Goal: Information Seeking & Learning: Learn about a topic

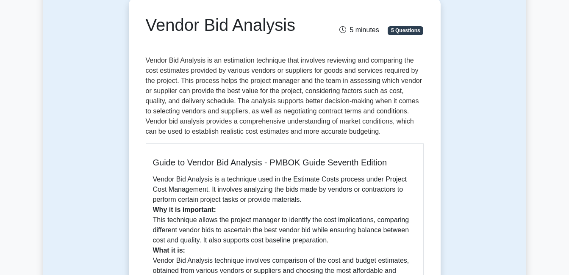
scroll to position [42, 0]
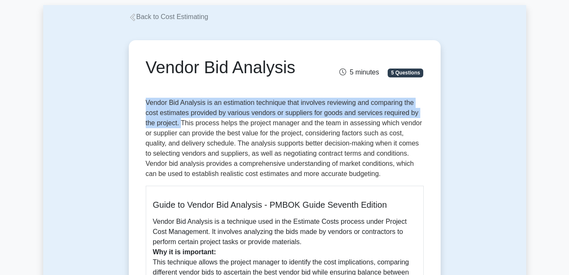
drag, startPoint x: 181, startPoint y: 125, endPoint x: 145, endPoint y: 106, distance: 40.7
copy p "Vendor Bid Analysis is an estimation technique that involves reviewing and comp…"
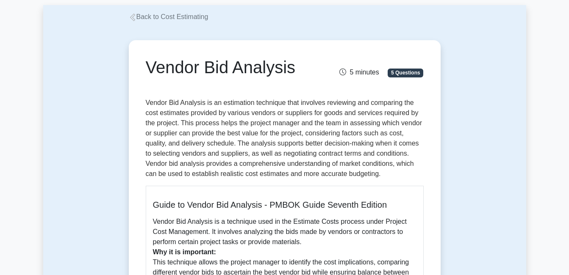
drag, startPoint x: 350, startPoint y: 125, endPoint x: 344, endPoint y: 123, distance: 6.6
click at [346, 123] on p "Vendor Bid Analysis is an estimation technique that involves reviewing and comp…" at bounding box center [285, 138] width 278 height 81
click at [349, 123] on p "Vendor Bid Analysis is an estimation technique that involves reviewing and comp…" at bounding box center [285, 138] width 278 height 81
click at [351, 125] on p "Vendor Bid Analysis is an estimation technique that involves reviewing and comp…" at bounding box center [285, 138] width 278 height 81
click at [348, 123] on p "Vendor Bid Analysis is an estimation technique that involves reviewing and comp…" at bounding box center [285, 138] width 278 height 81
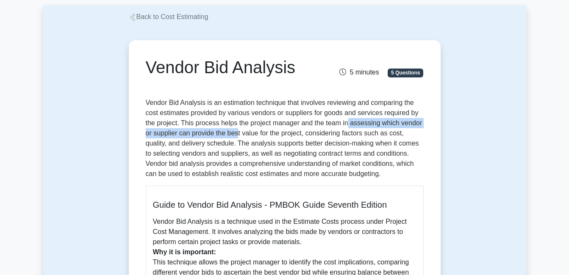
drag, startPoint x: 348, startPoint y: 122, endPoint x: 238, endPoint y: 137, distance: 111.2
click at [238, 137] on p "Vendor Bid Analysis is an estimation technique that involves reviewing and comp…" at bounding box center [285, 138] width 278 height 81
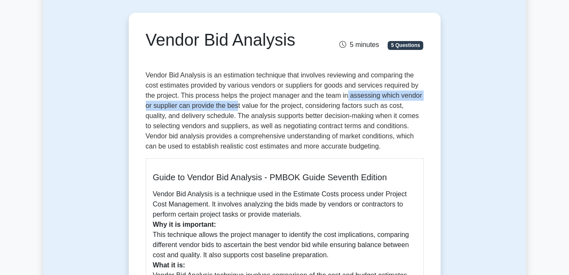
scroll to position [85, 0]
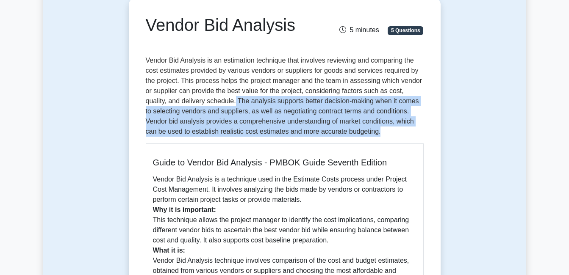
drag, startPoint x: 236, startPoint y: 101, endPoint x: 388, endPoint y: 130, distance: 154.9
click at [388, 130] on p "Vendor Bid Analysis is an estimation technique that involves reviewing and comp…" at bounding box center [285, 95] width 278 height 81
copy p "The analysis supports better decision-making when it comes to selecting vendors…"
